Goal: Navigation & Orientation: Find specific page/section

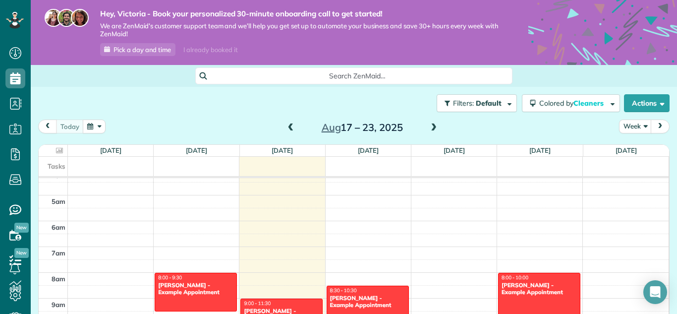
scroll to position [123, 0]
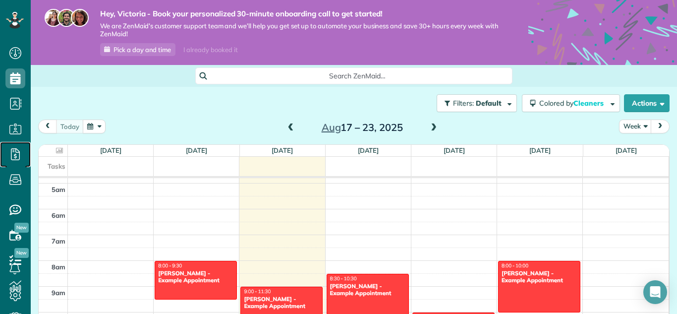
click at [17, 161] on icon at bounding box center [15, 154] width 20 height 20
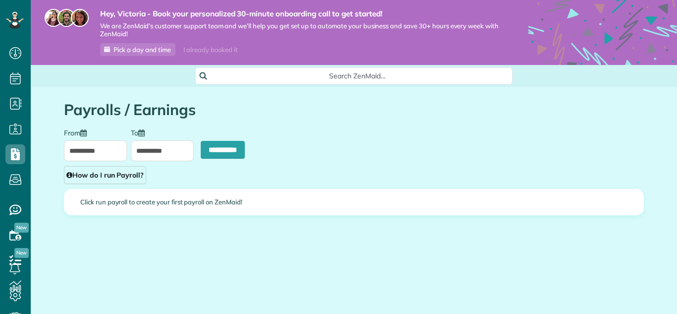
scroll to position [4, 4]
type input "**********"
click at [15, 17] on icon at bounding box center [14, 15] width 3 height 4
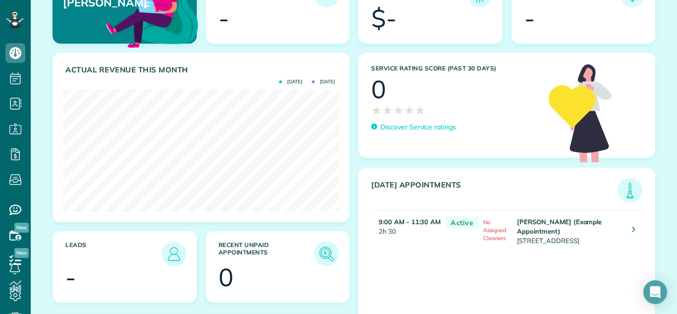
scroll to position [171, 0]
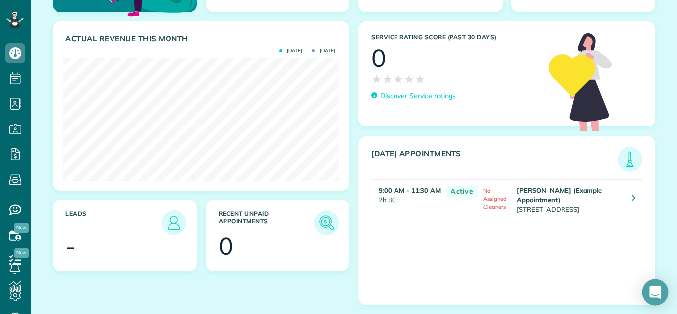
click at [655, 292] on icon "Open Intercom Messenger" at bounding box center [655, 292] width 11 height 13
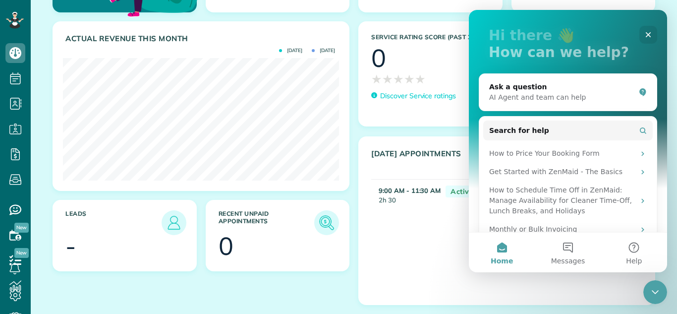
scroll to position [69, 0]
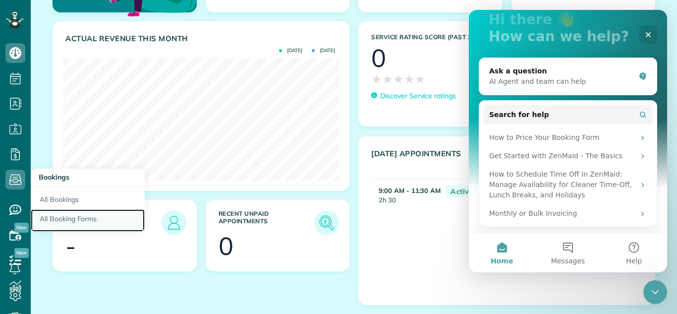
click at [55, 215] on link "All Booking Forms" at bounding box center [88, 220] width 114 height 23
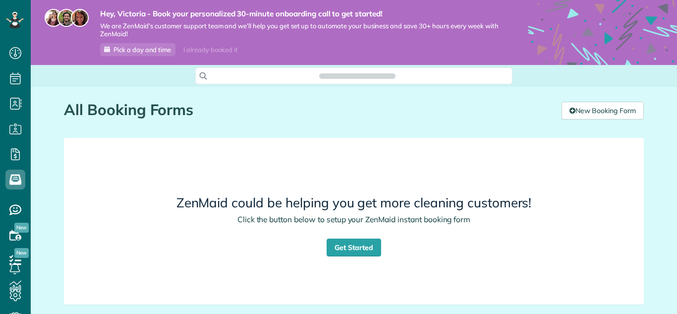
scroll to position [4, 4]
click at [15, 288] on icon at bounding box center [15, 295] width 20 height 20
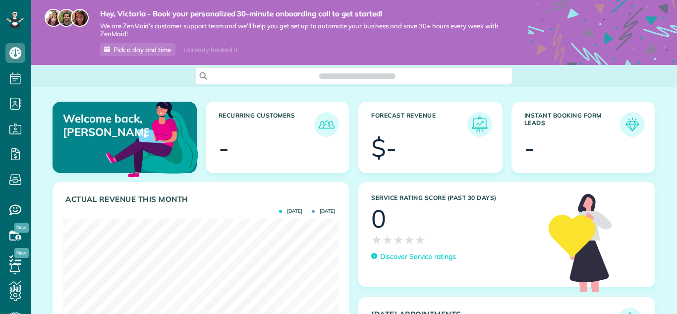
scroll to position [123, 276]
